Goal: Navigation & Orientation: Find specific page/section

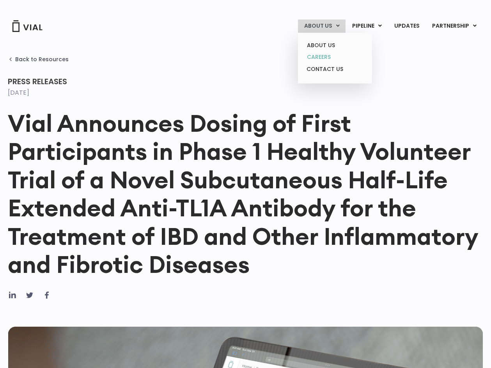
click at [318, 56] on link "CAREERS" at bounding box center [334, 57] width 68 height 12
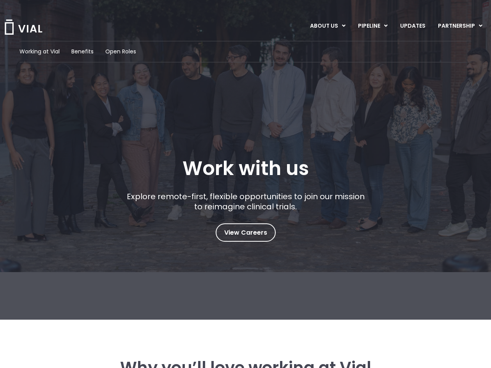
scroll to position [78, 0]
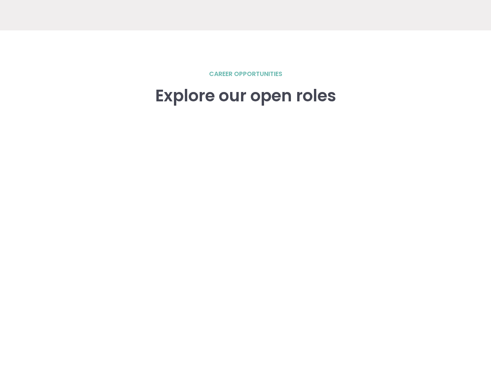
scroll to position [1078, 0]
